Goal: Find specific page/section: Find specific page/section

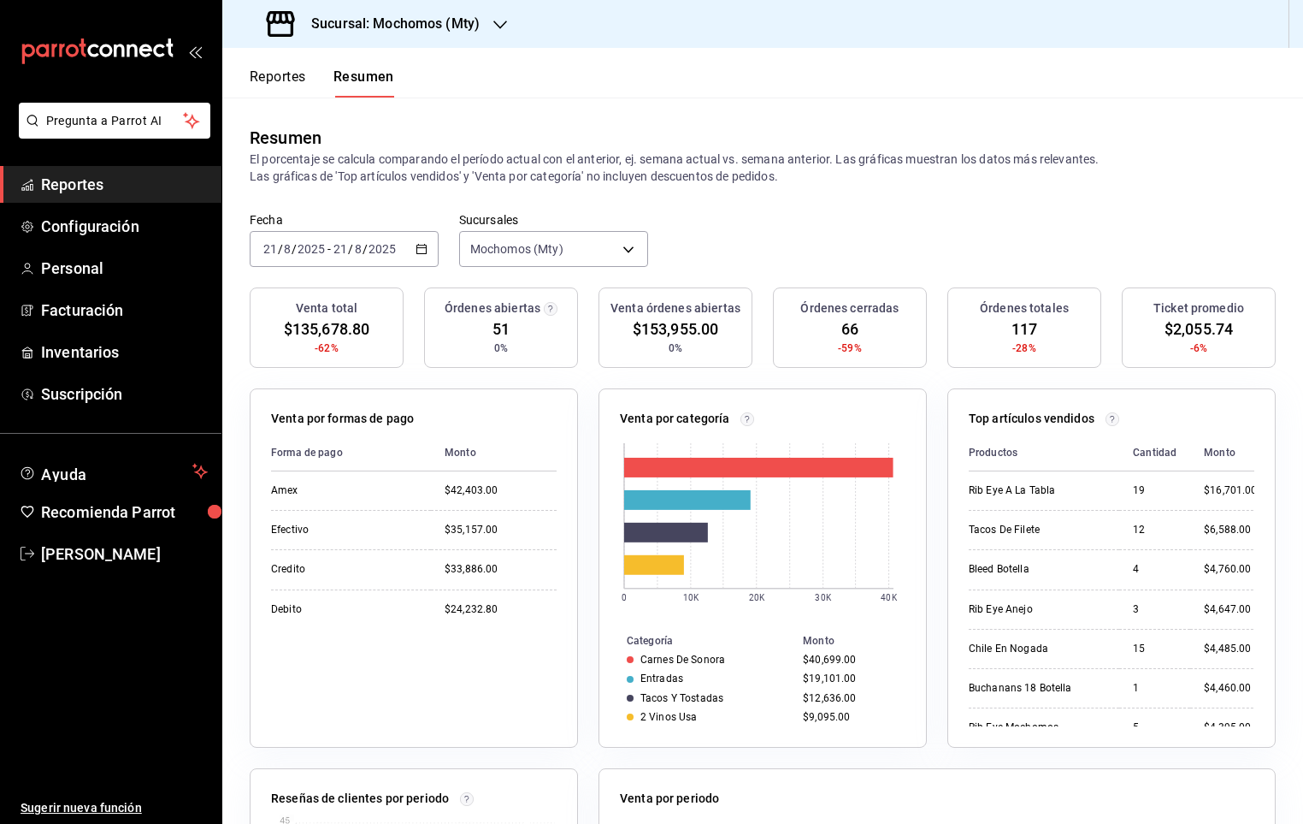
click at [359, 72] on button "Resumen" at bounding box center [364, 82] width 61 height 29
click at [355, 72] on button "Resumen" at bounding box center [364, 82] width 61 height 29
click at [251, 82] on button "Reportes" at bounding box center [278, 82] width 56 height 29
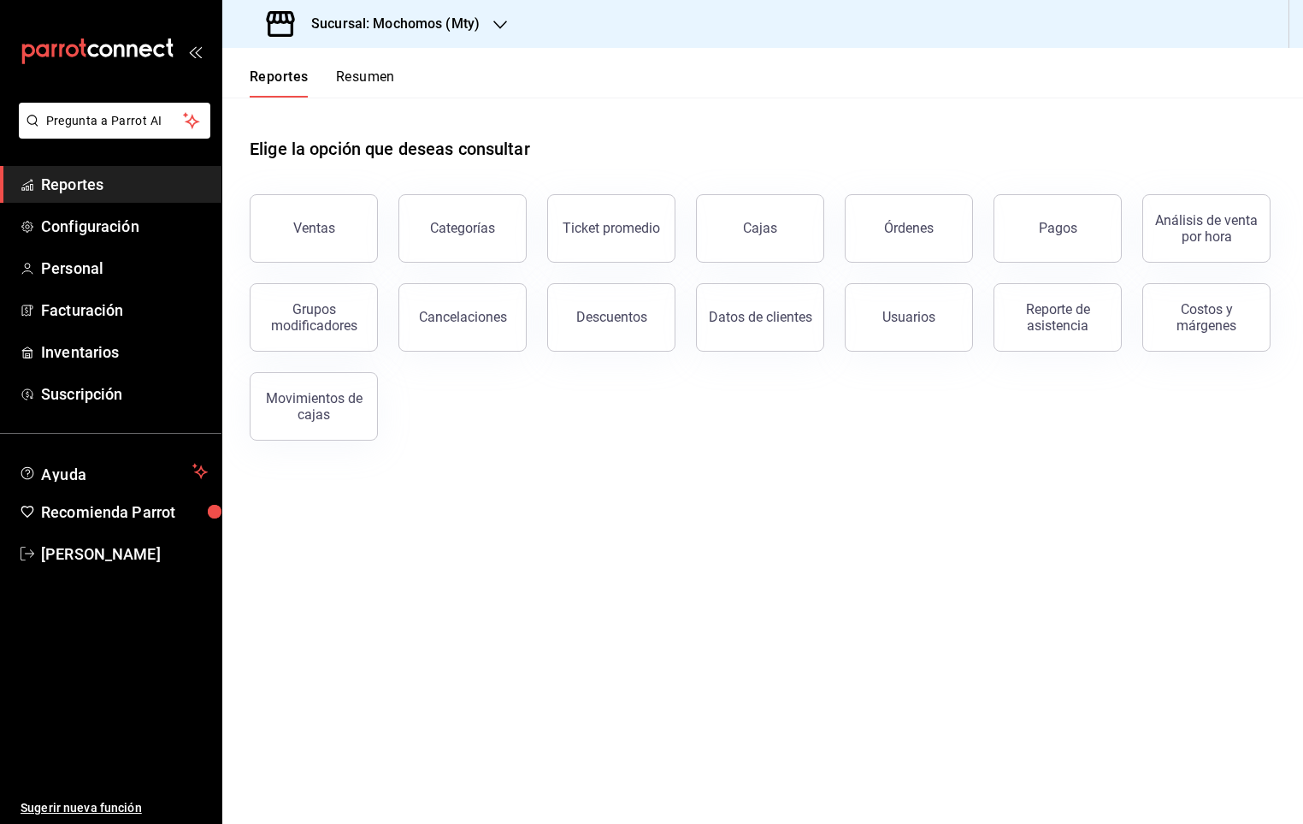
click at [403, 80] on header "Reportes Resumen" at bounding box center [762, 73] width 1081 height 50
click at [380, 80] on button "Resumen" at bounding box center [365, 82] width 59 height 29
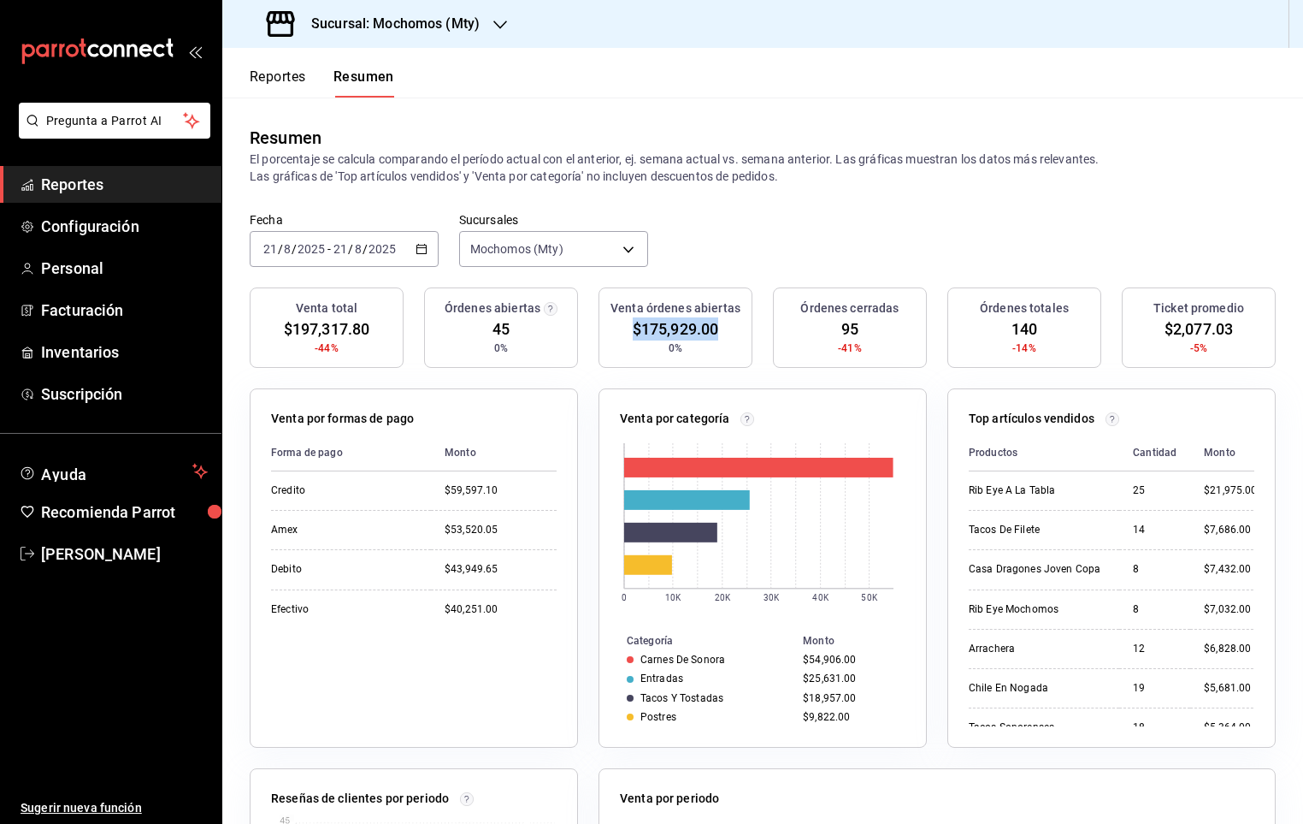
drag, startPoint x: 723, startPoint y: 334, endPoint x: 616, endPoint y: 337, distance: 107.8
click at [616, 337] on div "Venta órdenes abiertas $175,929.00 0%" at bounding box center [676, 327] width 154 height 80
drag, startPoint x: 616, startPoint y: 337, endPoint x: 603, endPoint y: 345, distance: 15.0
click at [603, 345] on div "Venta órdenes abiertas $175,929.00 0%" at bounding box center [676, 327] width 154 height 80
